Goal: Task Accomplishment & Management: Use online tool/utility

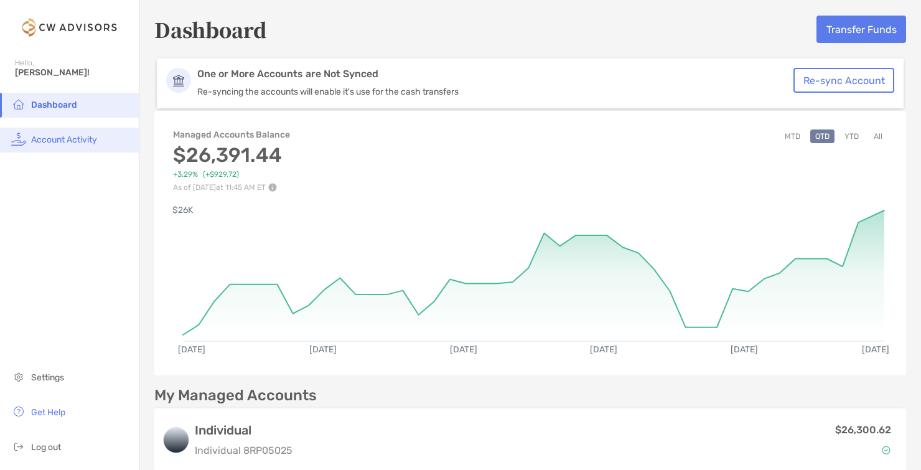
click at [92, 141] on span "Account Activity" at bounding box center [64, 139] width 66 height 11
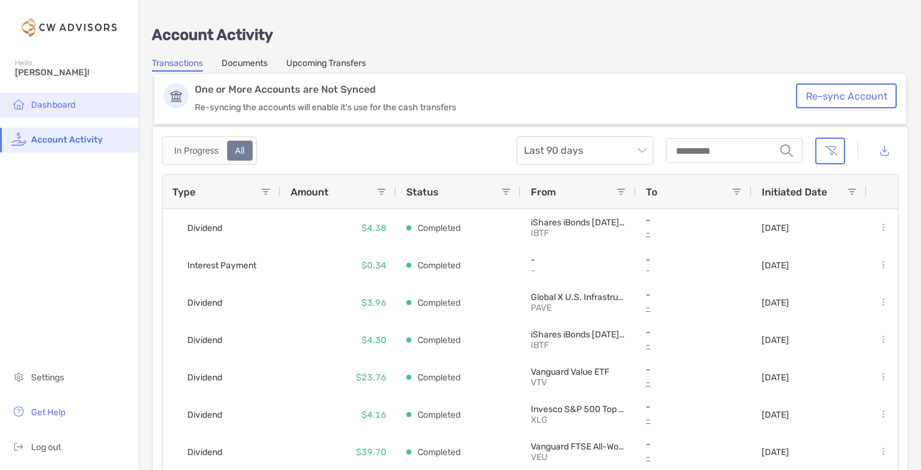
click at [62, 105] on span "Dashboard" at bounding box center [53, 105] width 44 height 11
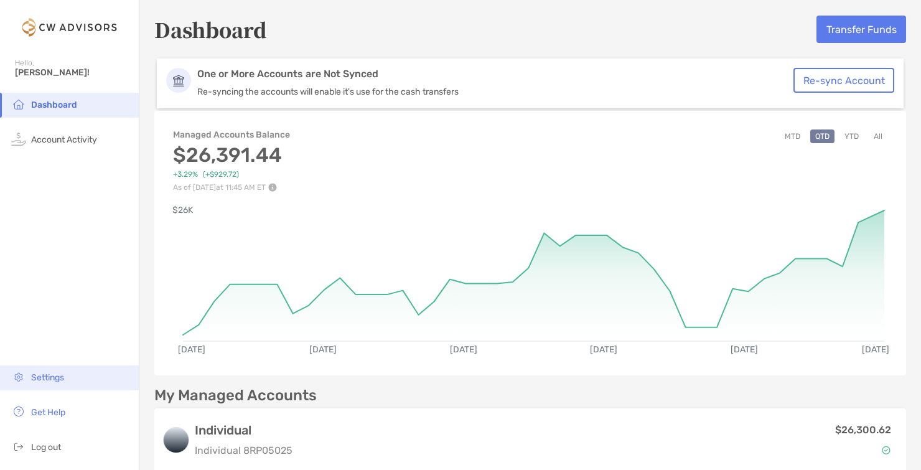
click at [75, 382] on li "Settings" at bounding box center [69, 377] width 139 height 25
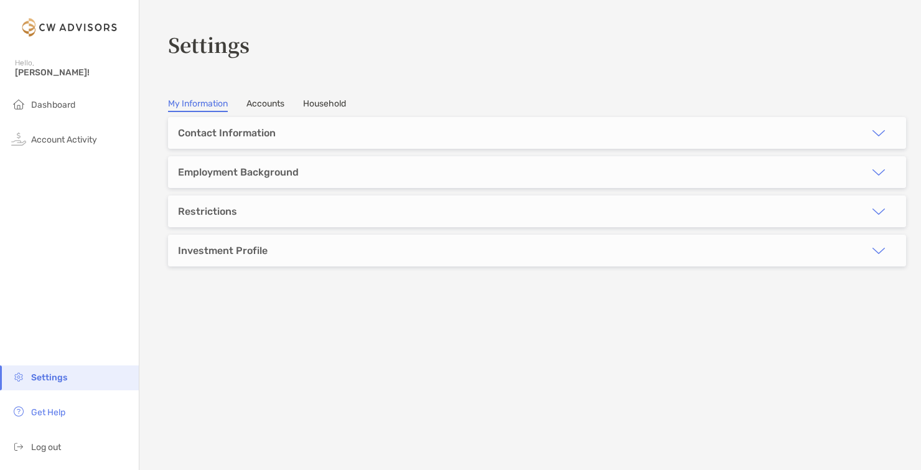
click at [275, 104] on link "Accounts" at bounding box center [266, 105] width 38 height 14
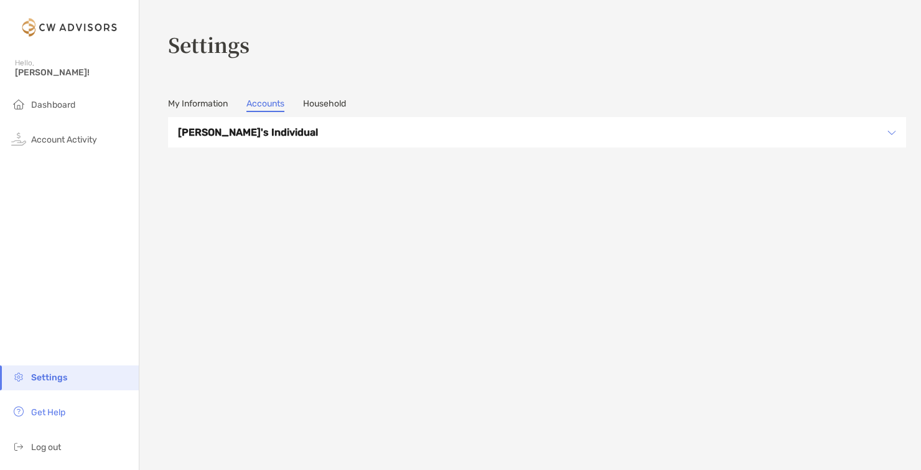
click at [409, 134] on h3 "[PERSON_NAME]'s Individual" at bounding box center [529, 133] width 702 height 16
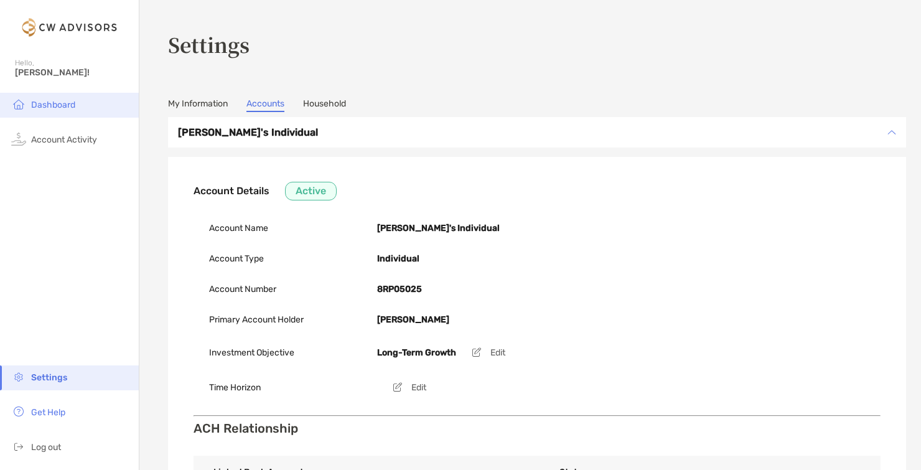
click at [60, 108] on span "Dashboard" at bounding box center [53, 105] width 44 height 11
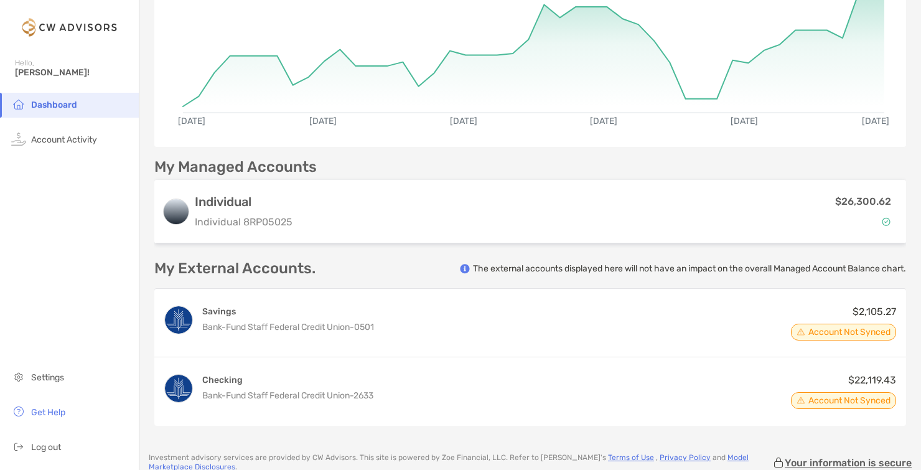
scroll to position [238, 0]
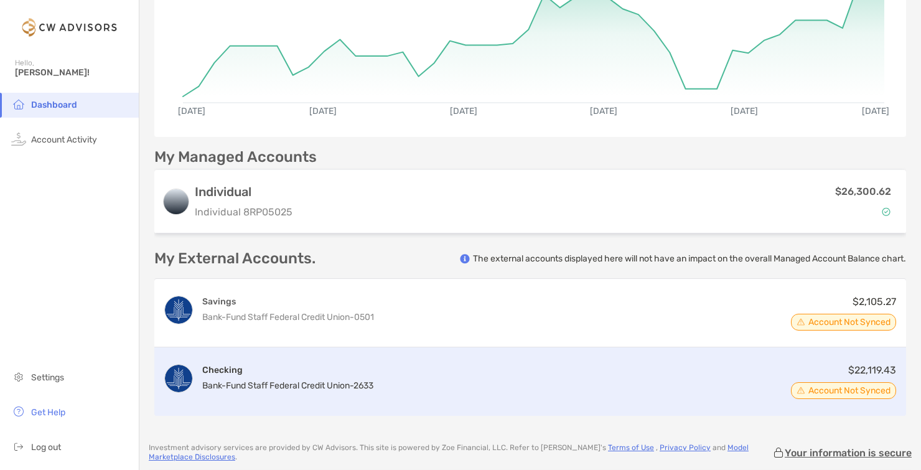
click at [320, 380] on span "Bank-Fund Staff Federal Credit Union -" at bounding box center [277, 385] width 151 height 11
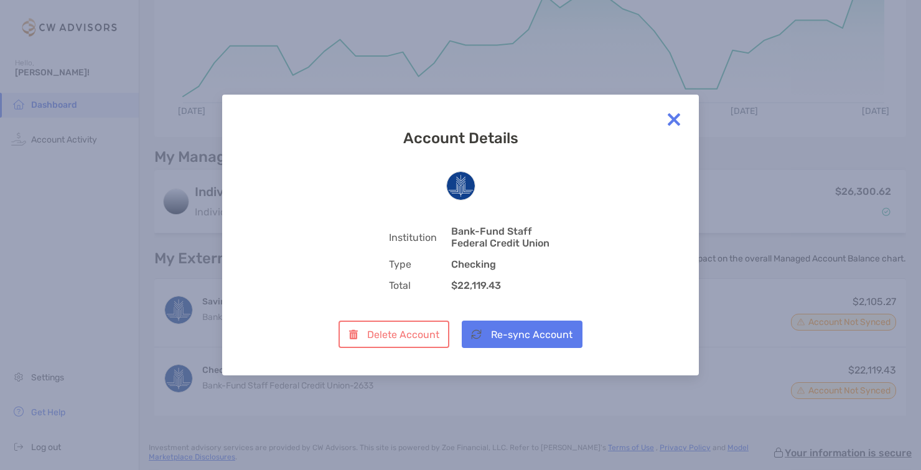
click at [673, 120] on img at bounding box center [674, 119] width 25 height 25
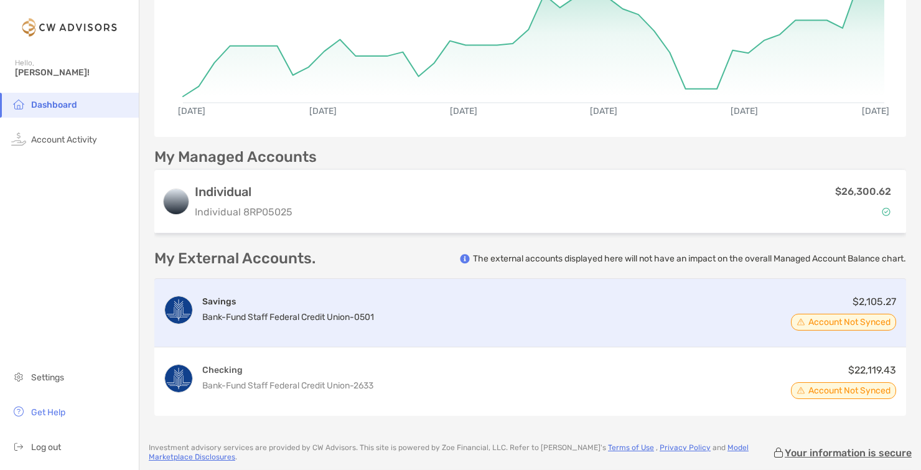
click at [492, 316] on div "Savings Bank-Fund Staff Federal Credit Union - 0501 $2,105.27 Account Not Synced" at bounding box center [530, 313] width 752 height 68
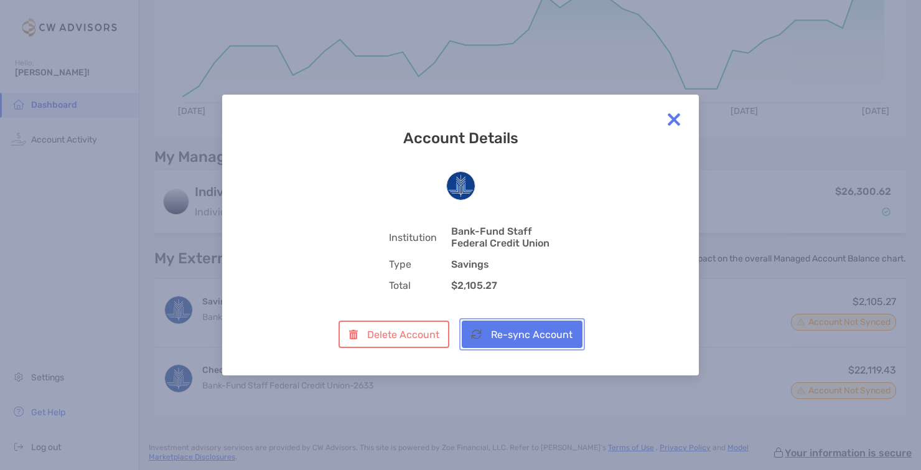
click at [492, 334] on button "Re-sync Account" at bounding box center [522, 334] width 121 height 27
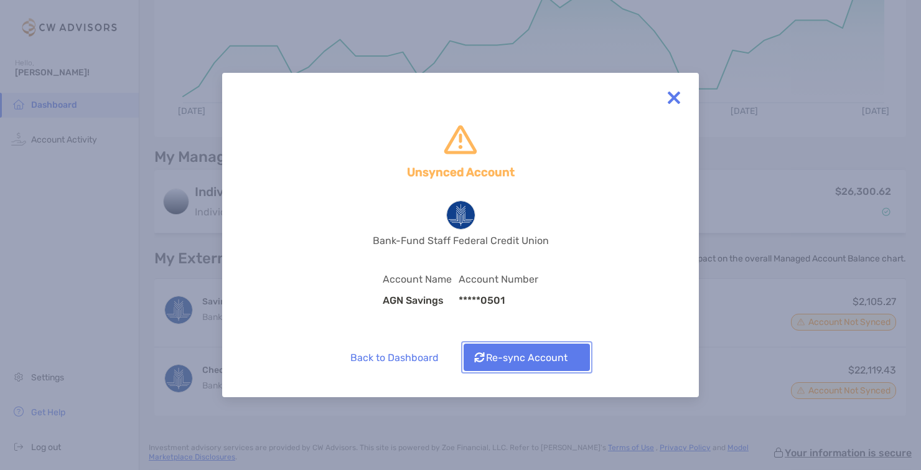
click at [493, 353] on button "Re-sync Account" at bounding box center [527, 357] width 126 height 27
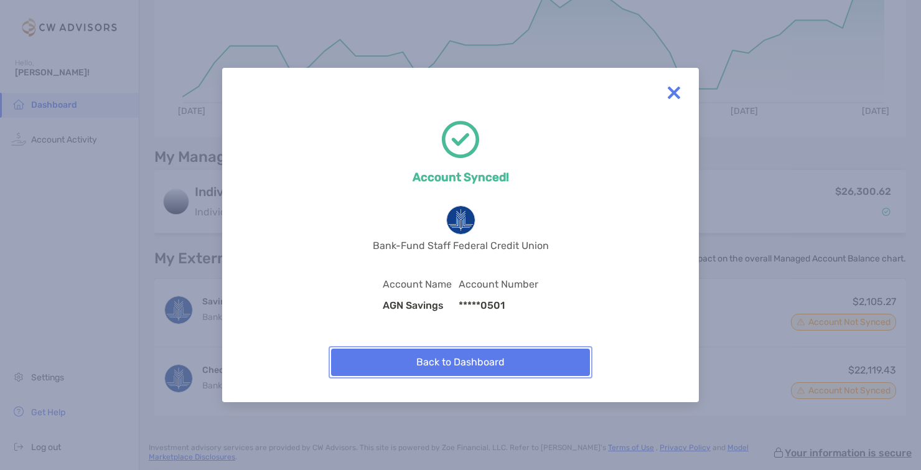
click at [461, 367] on button "Back to Dashboard" at bounding box center [460, 362] width 259 height 27
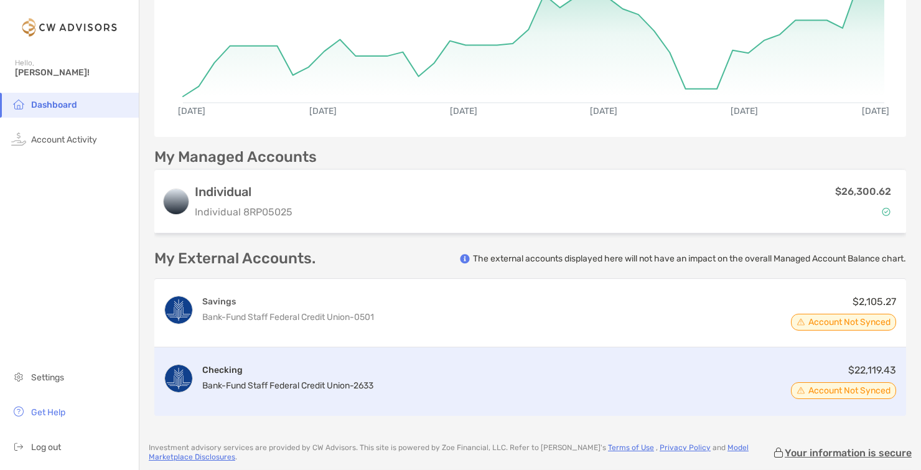
click at [530, 370] on div "Checking Bank-Fund Staff Federal Credit Union - 2633 $22,119.43 Account Not Syn…" at bounding box center [530, 381] width 752 height 68
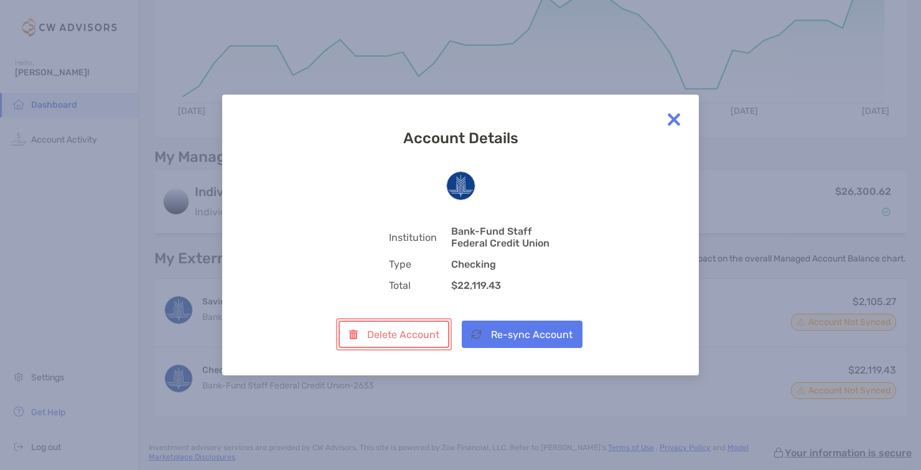
click at [392, 324] on button "Delete Account" at bounding box center [394, 334] width 110 height 27
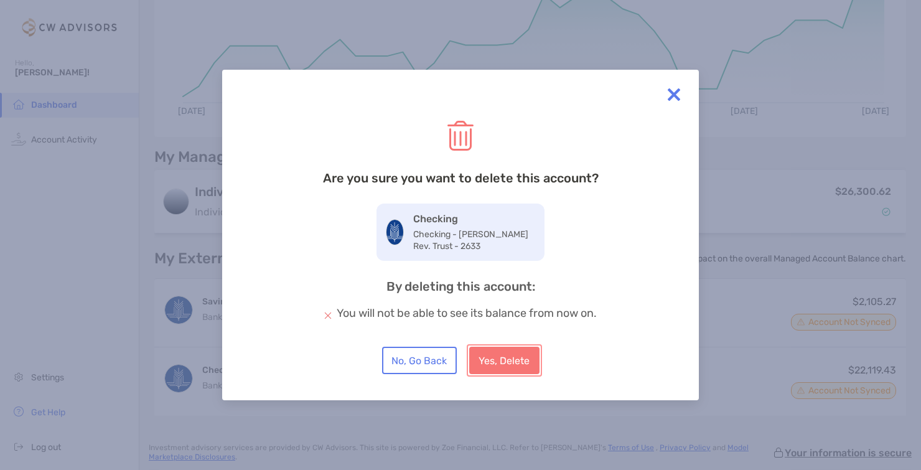
click at [517, 363] on button "Yes, Delete" at bounding box center [504, 360] width 70 height 27
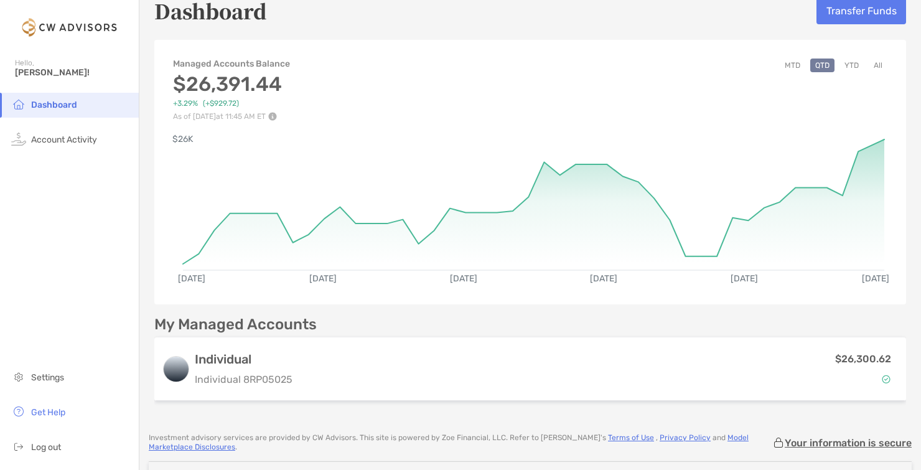
scroll to position [9, 0]
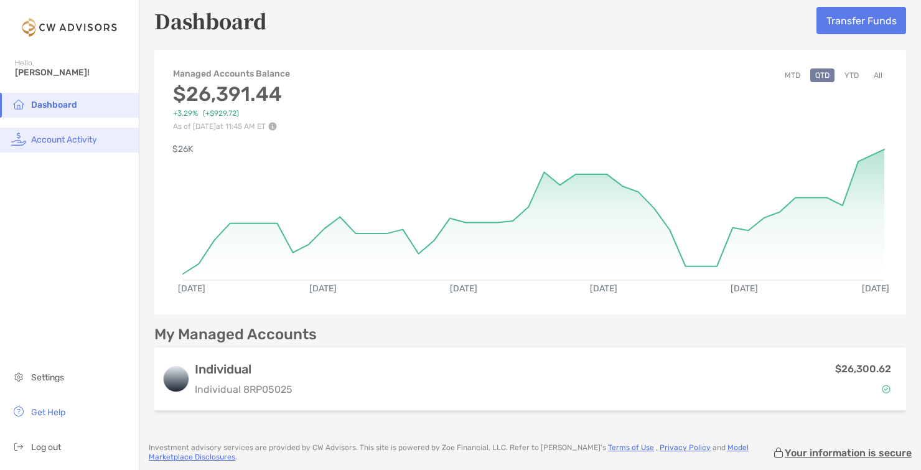
click at [69, 135] on span "Account Activity" at bounding box center [64, 139] width 66 height 11
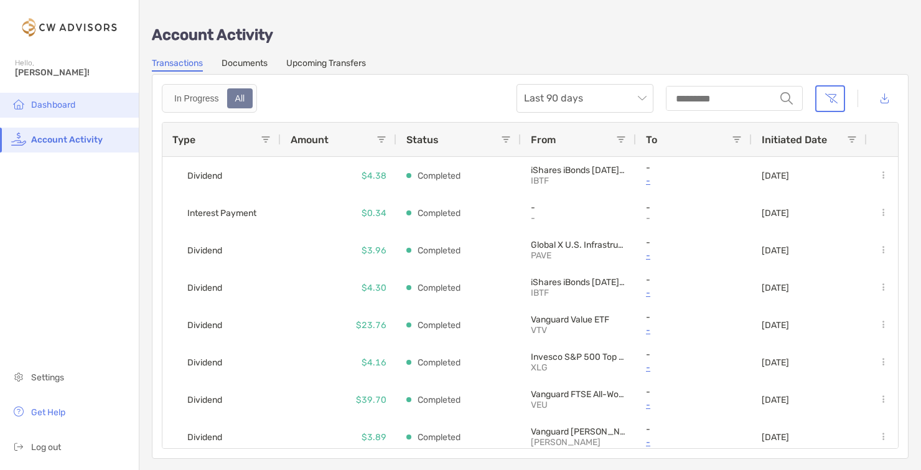
click at [54, 102] on span "Dashboard" at bounding box center [53, 105] width 44 height 11
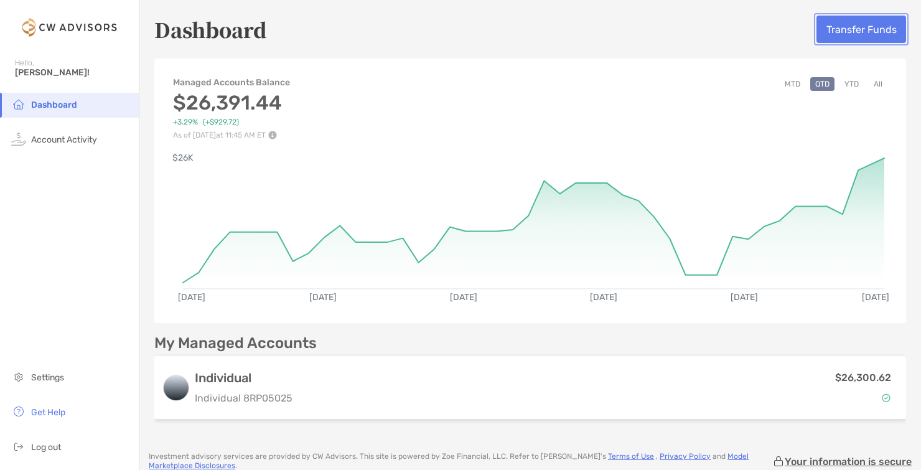
click at [871, 33] on button "Transfer Funds" at bounding box center [862, 29] width 90 height 27
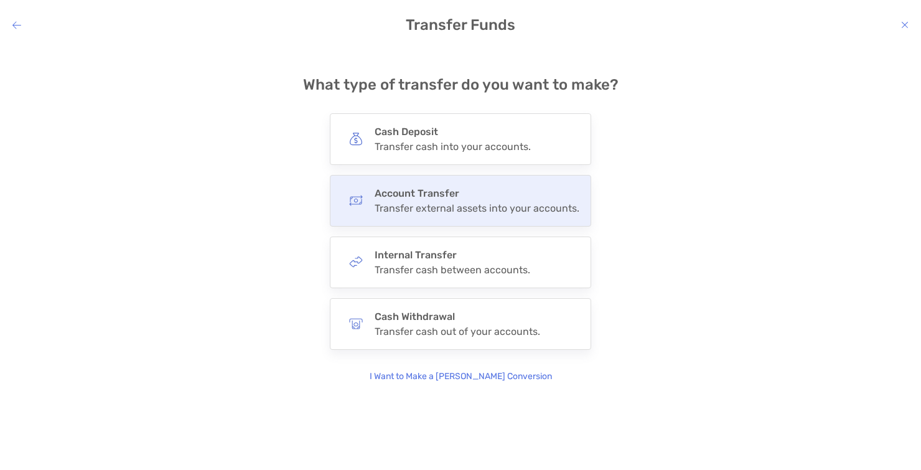
click at [556, 205] on div "Transfer external assets into your accounts." at bounding box center [477, 208] width 205 height 12
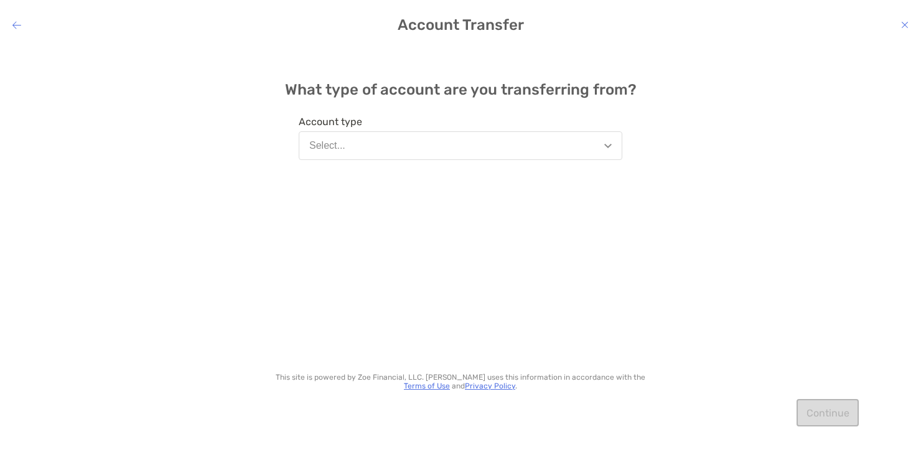
click at [554, 151] on button "Select..." at bounding box center [461, 145] width 324 height 29
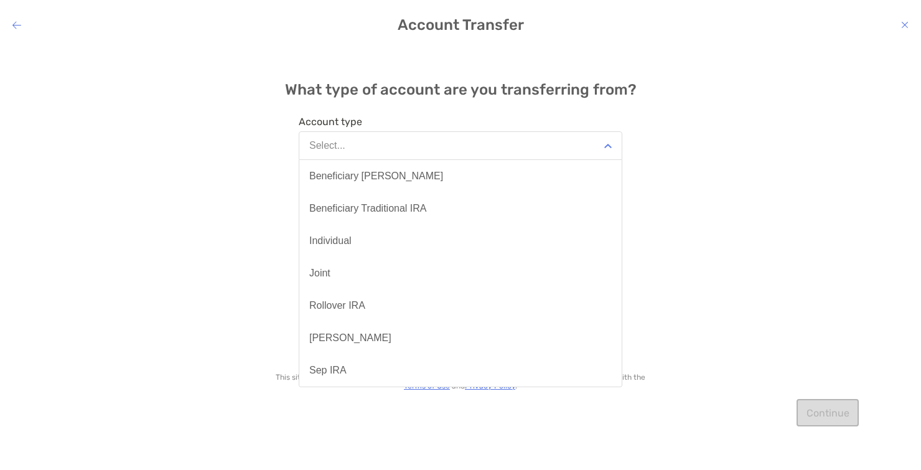
click at [197, 179] on div "What type of account are you transferring from? Account type Select... Benefici…" at bounding box center [460, 248] width 921 height 405
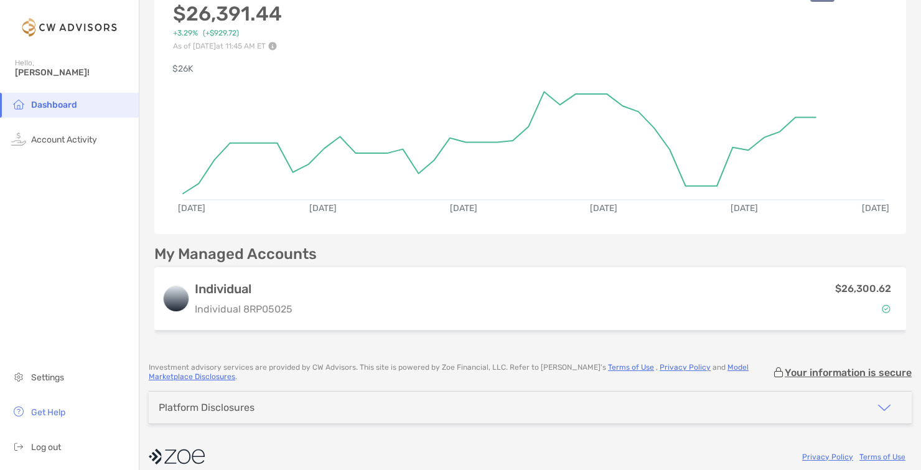
scroll to position [95, 0]
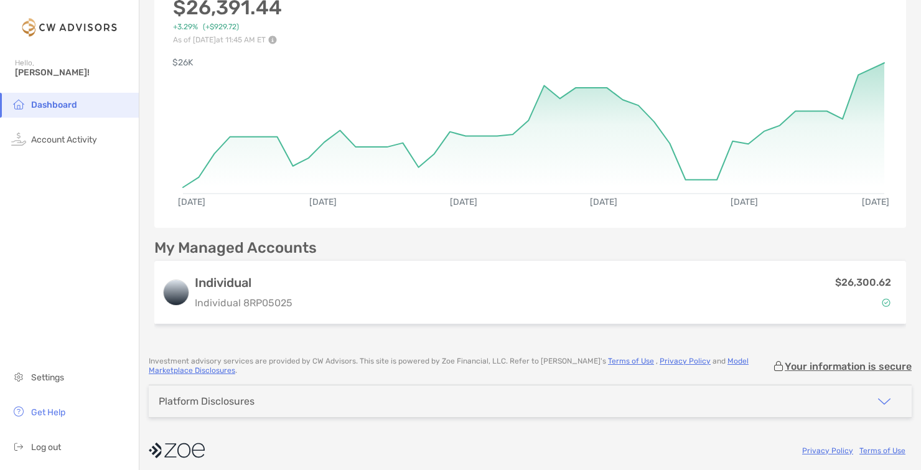
click at [534, 387] on div "Platform Disclosures" at bounding box center [530, 401] width 763 height 32
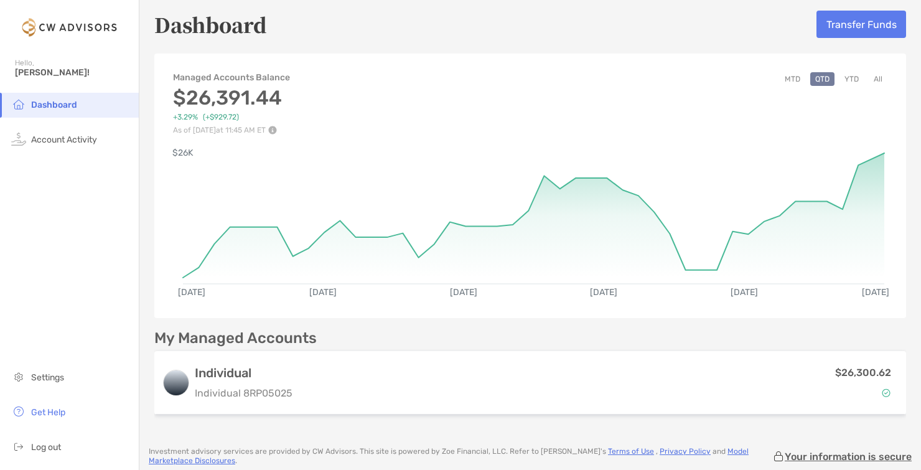
scroll to position [0, 0]
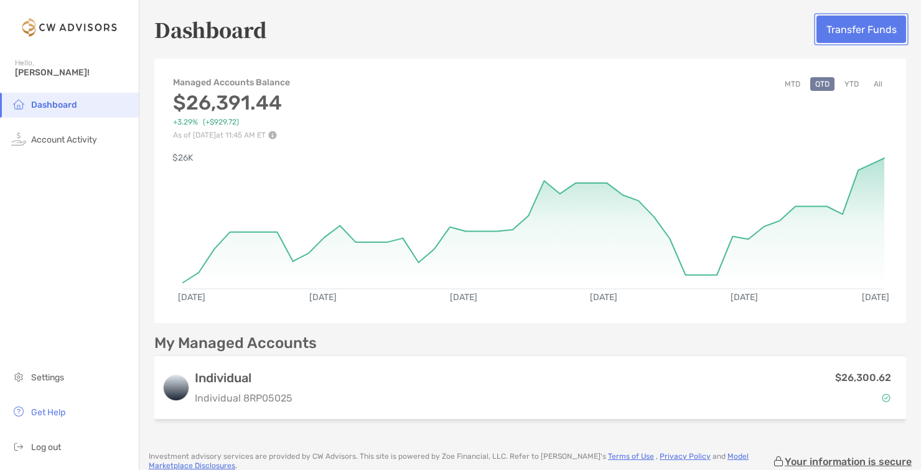
click at [867, 36] on button "Transfer Funds" at bounding box center [862, 29] width 90 height 27
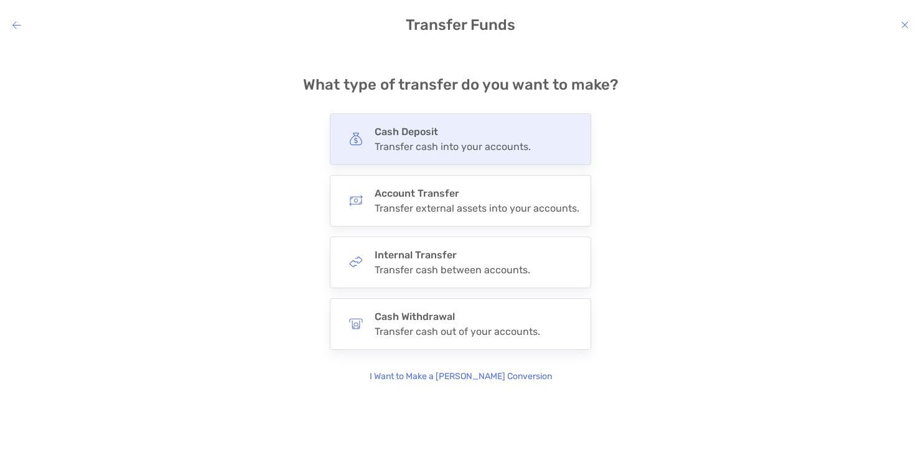
click at [527, 133] on h4 "Cash Deposit" at bounding box center [453, 132] width 156 height 12
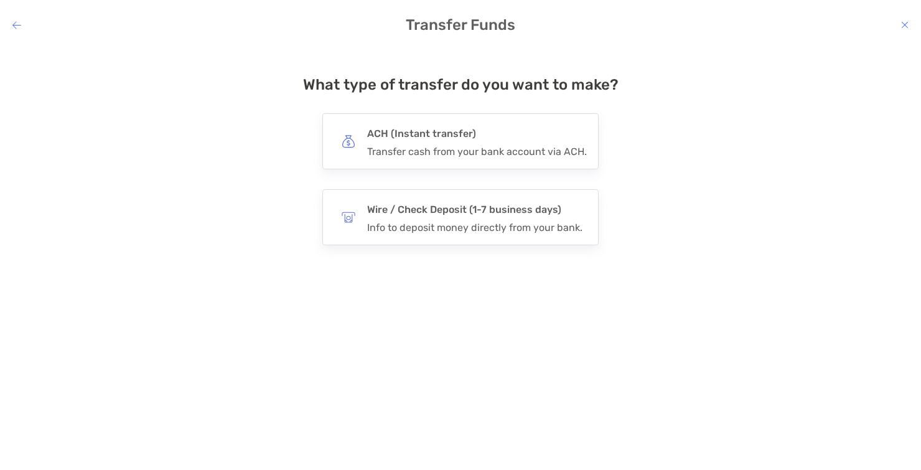
click at [527, 133] on h4 "ACH (Instant transfer)" at bounding box center [477, 133] width 220 height 17
click at [0, 0] on input "***" at bounding box center [0, 0] width 0 height 0
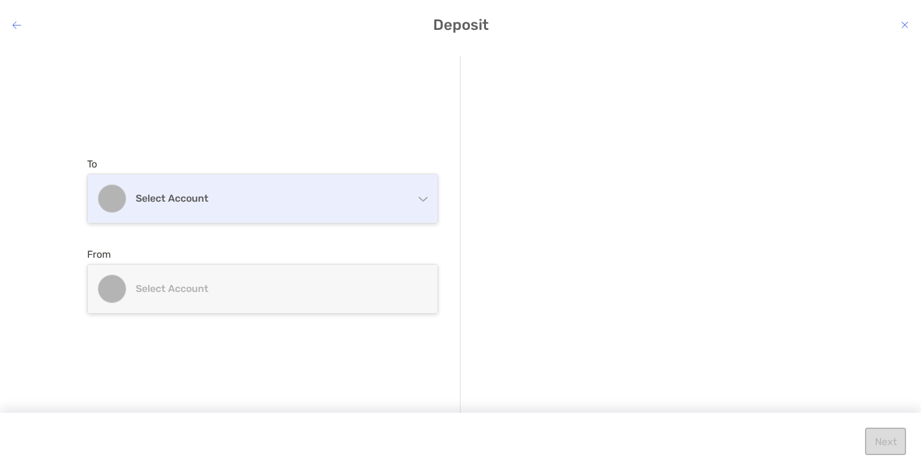
click at [367, 208] on div "Select account" at bounding box center [263, 198] width 350 height 49
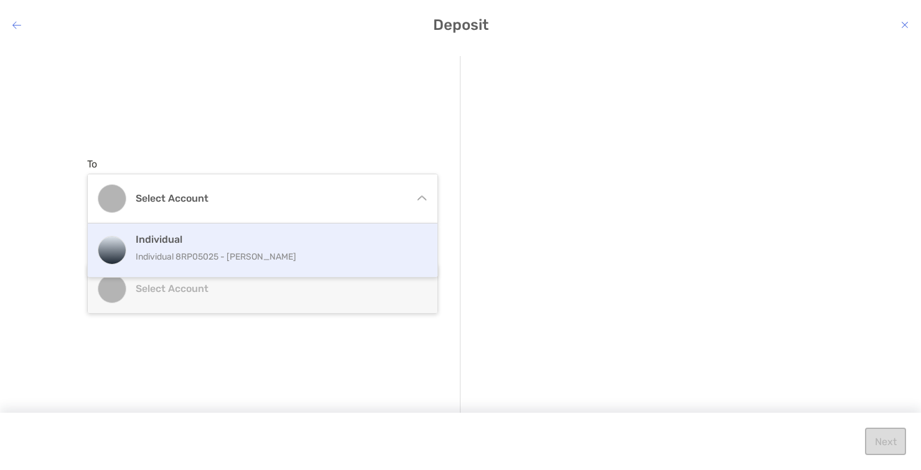
click at [346, 242] on h4 "Individual" at bounding box center [276, 239] width 281 height 12
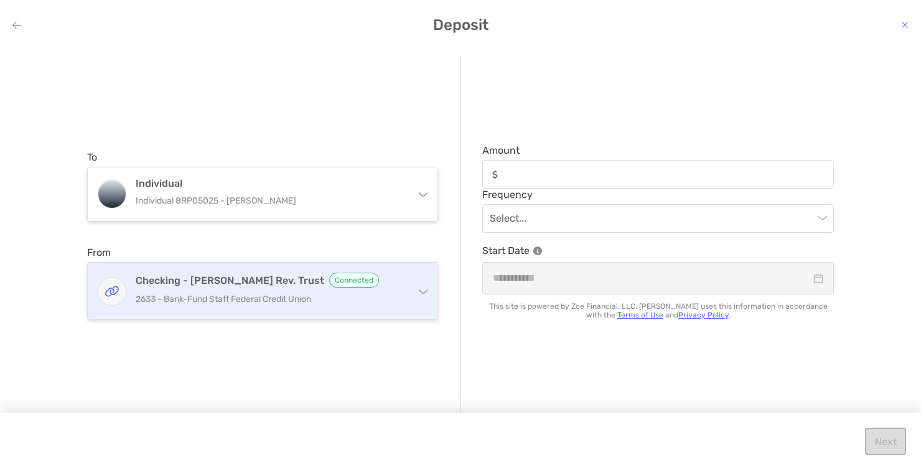
click at [332, 293] on p "2633 - Bank-Fund Staff Federal Credit Union" at bounding box center [270, 299] width 269 height 16
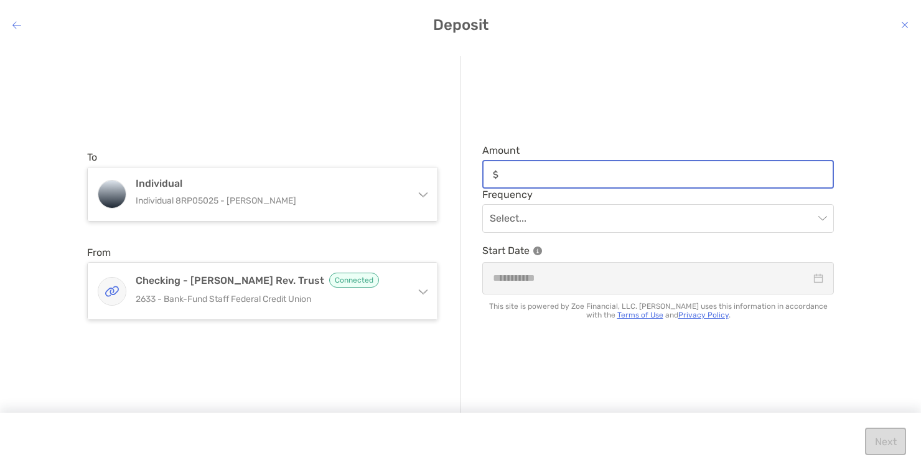
click at [573, 176] on input "Amount" at bounding box center [668, 174] width 329 height 11
type input "*****"
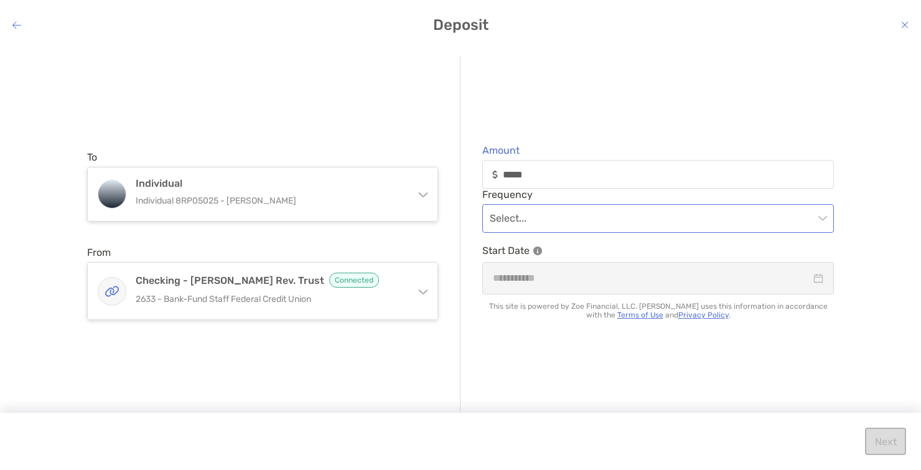
click at [622, 222] on input "modal" at bounding box center [652, 218] width 324 height 27
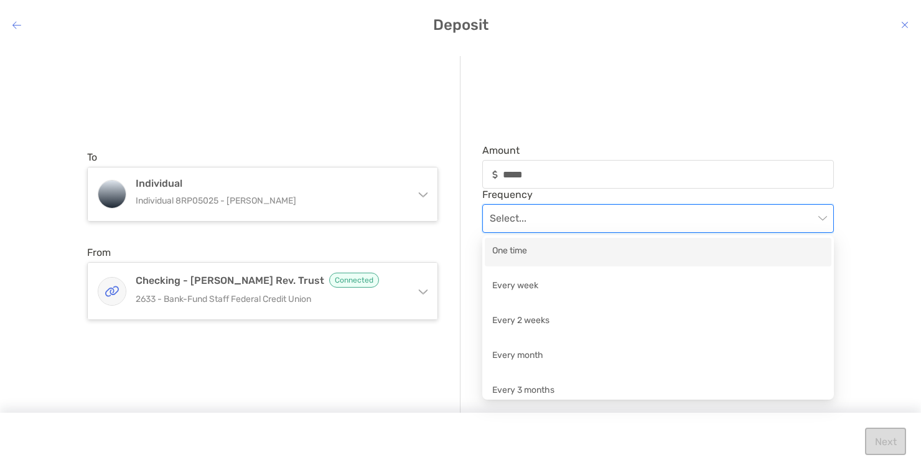
click at [597, 250] on div "One time" at bounding box center [658, 252] width 332 height 16
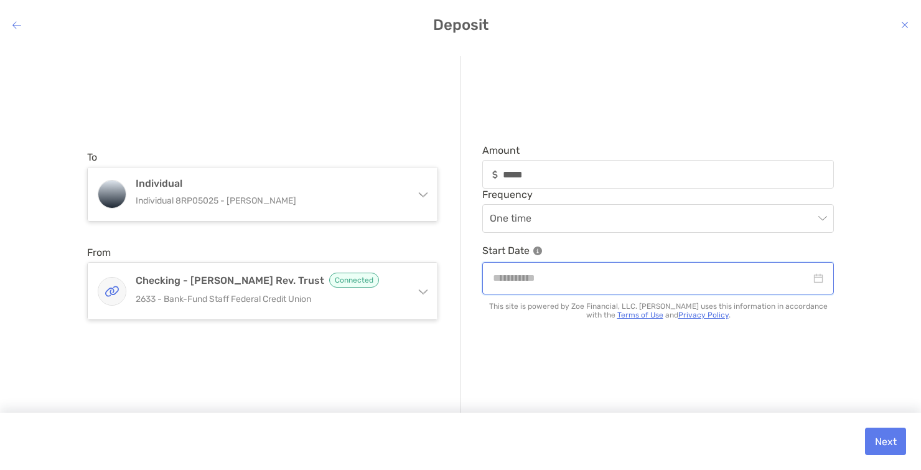
click at [597, 272] on input "modal" at bounding box center [652, 278] width 318 height 16
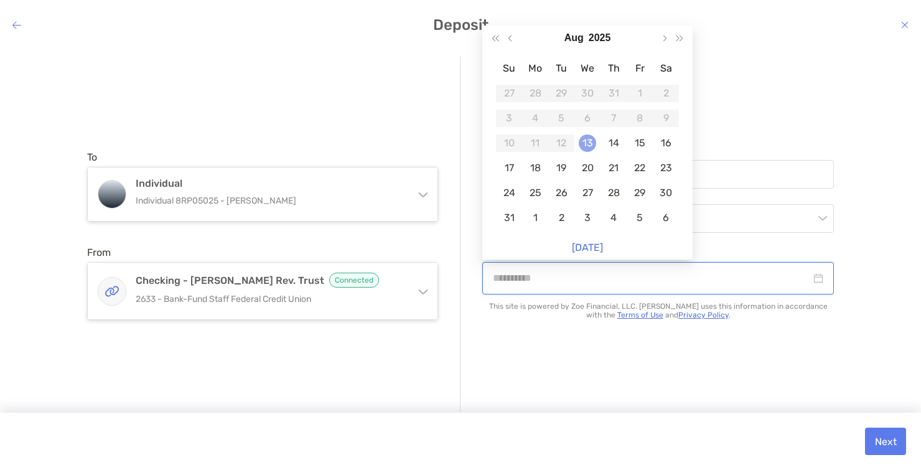
type input "**********"
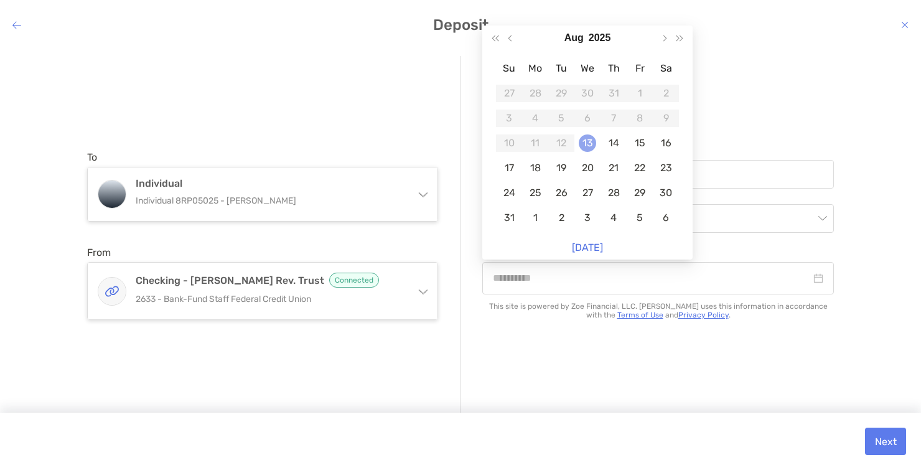
click at [583, 142] on div "13" at bounding box center [587, 142] width 17 height 17
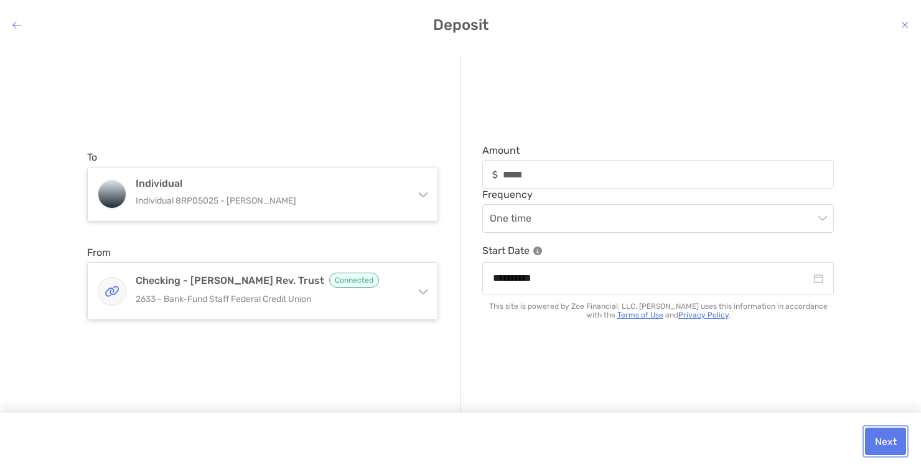
click at [887, 440] on button "Next" at bounding box center [885, 441] width 41 height 27
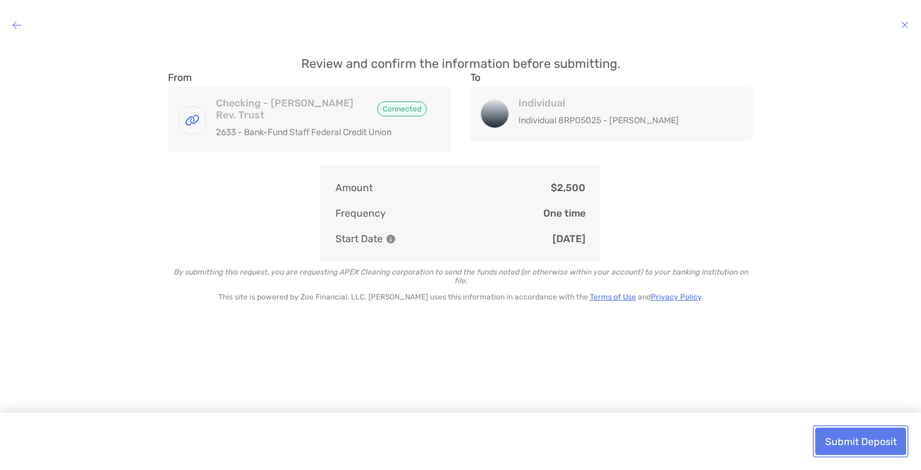
click at [885, 444] on button "Submit Deposit" at bounding box center [861, 441] width 91 height 27
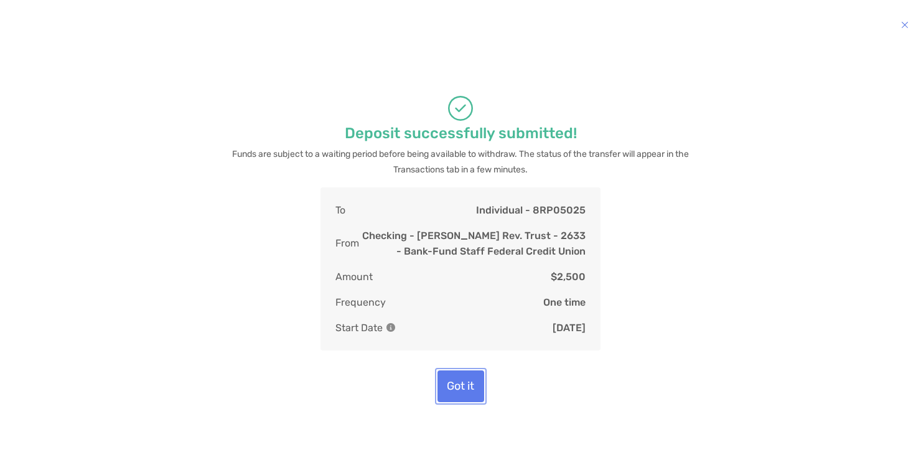
click at [458, 399] on button "Got it" at bounding box center [461, 386] width 47 height 32
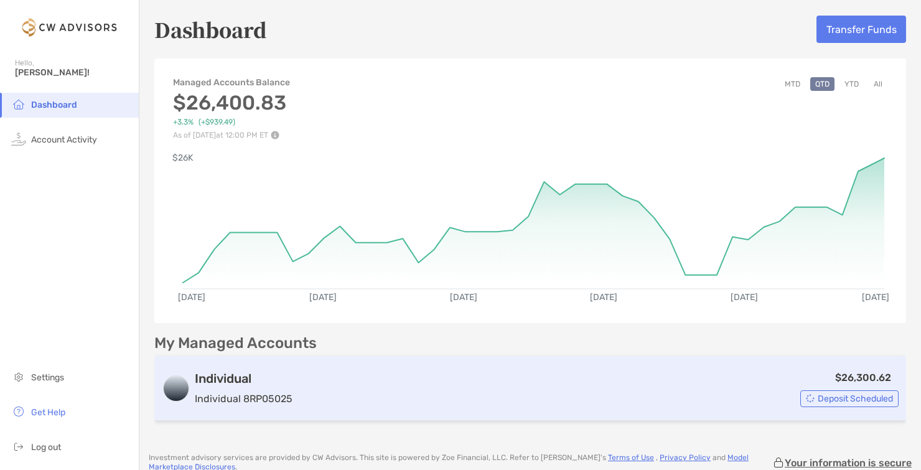
click at [811, 397] on img at bounding box center [810, 398] width 9 height 9
